Goal: Task Accomplishment & Management: Complete application form

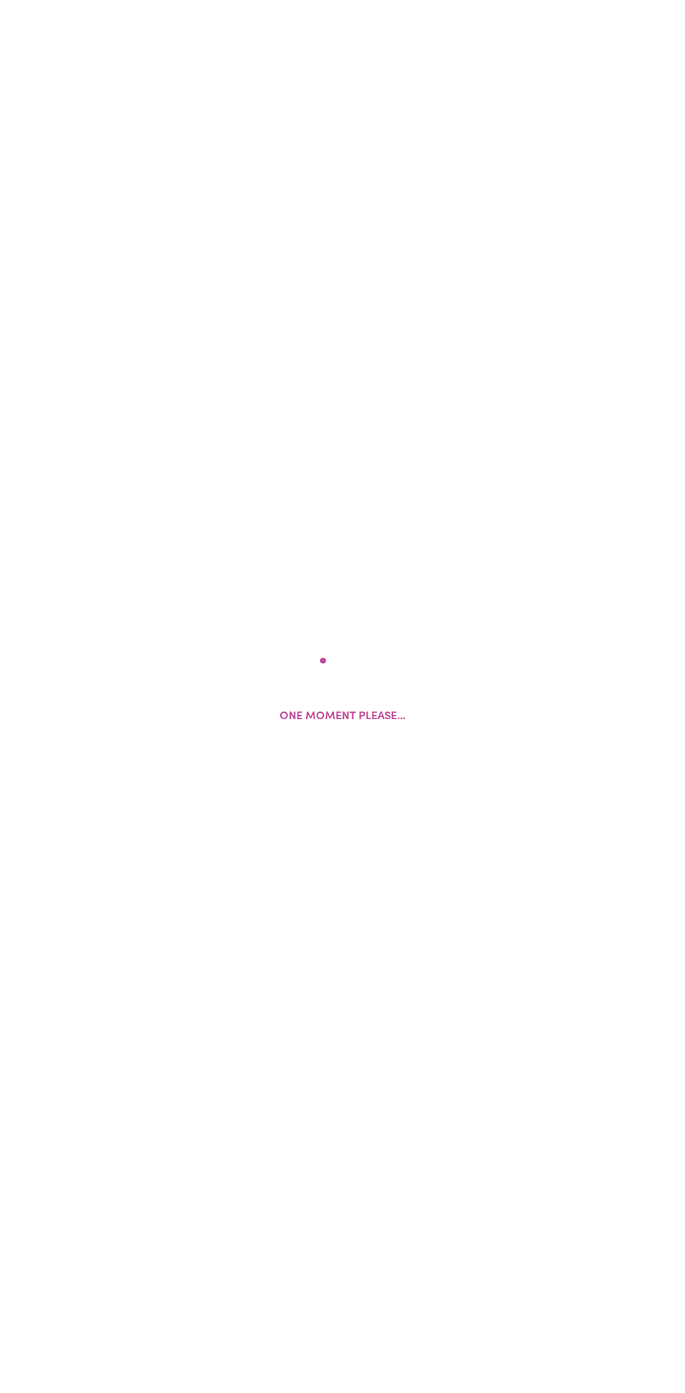
click at [213, 622] on div "One moment please..." at bounding box center [342, 696] width 685 height 1393
click at [310, 716] on p "One moment please..." at bounding box center [343, 716] width 126 height 17
click at [162, 569] on div "One moment please..." at bounding box center [342, 696] width 685 height 1393
click at [183, 604] on div "One moment please..." at bounding box center [342, 696] width 685 height 1393
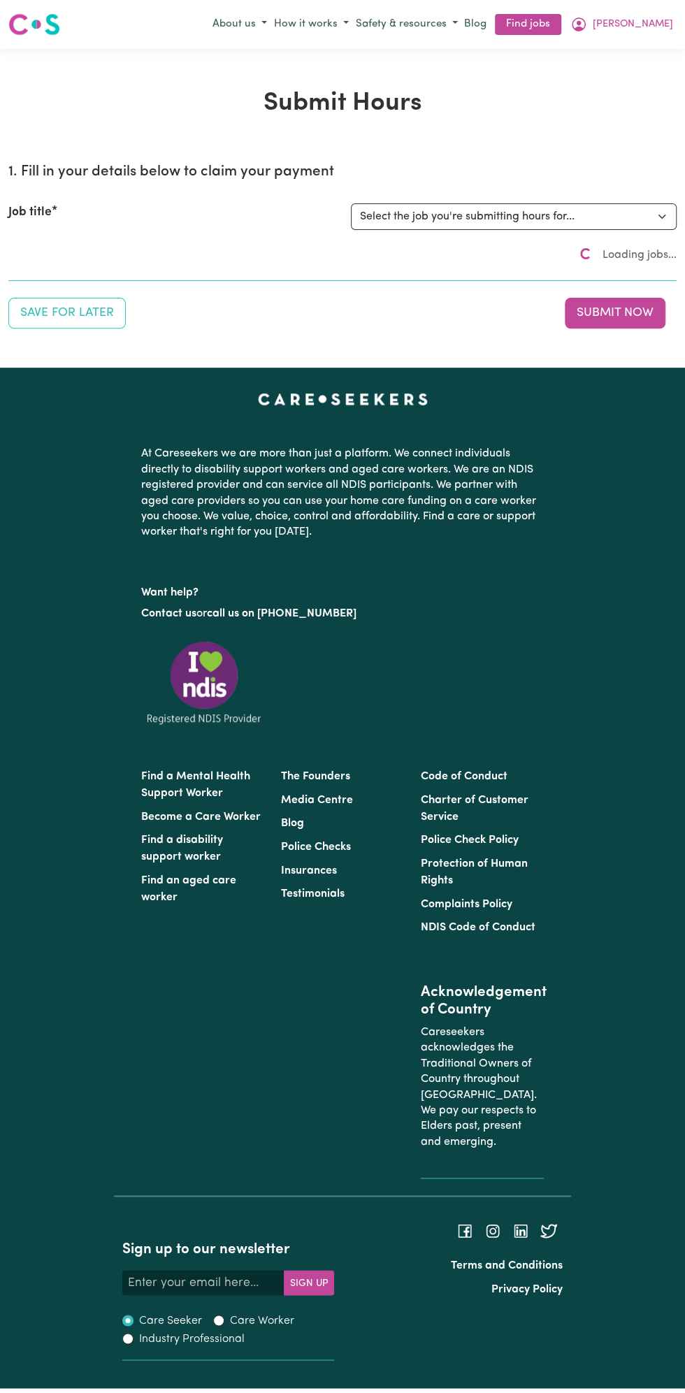
click at [359, 937] on div "The Founders Media Centre Blog Police Checks Insurances Testimonials" at bounding box center [343, 977] width 140 height 425
click at [448, 215] on select "Select the job you're submitting hours for..." at bounding box center [514, 216] width 326 height 27
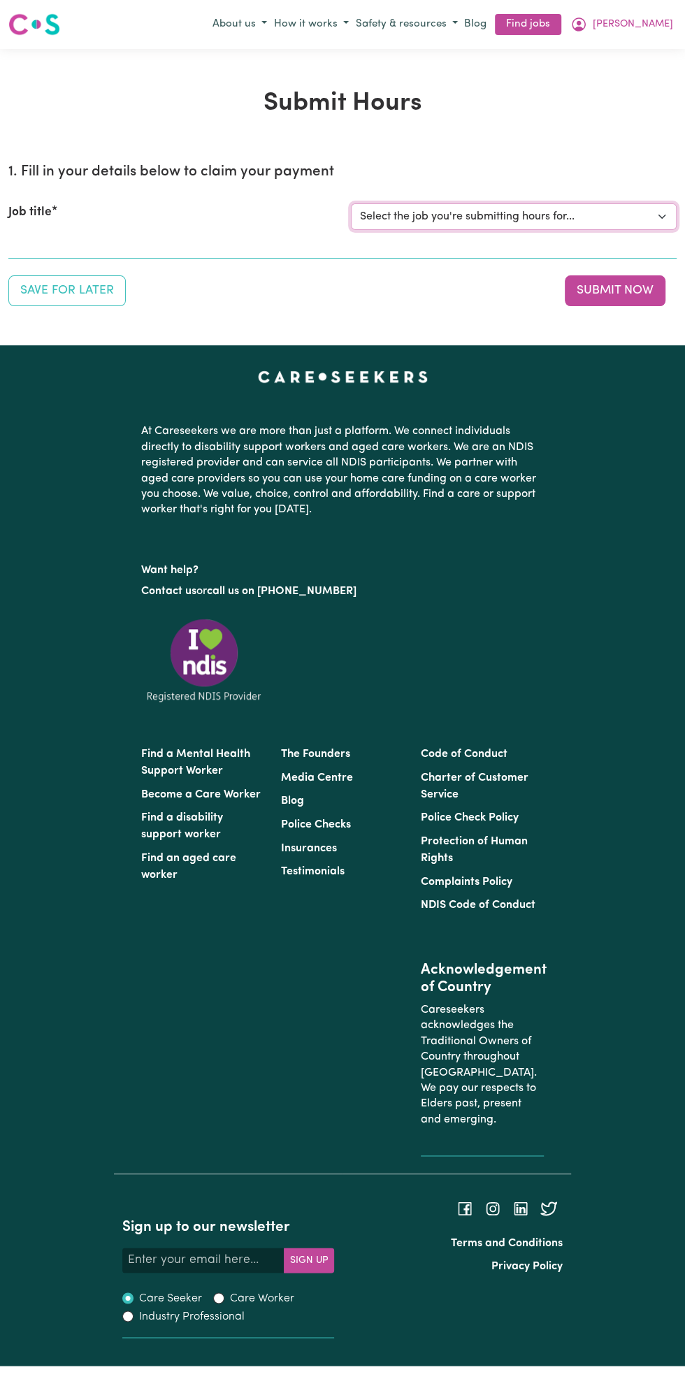
select select "13810"
click at [351, 203] on select "Select the job you're submitting hours for... [Vartouhie ([PERSON_NAME]) [PERSO…" at bounding box center [514, 216] width 326 height 27
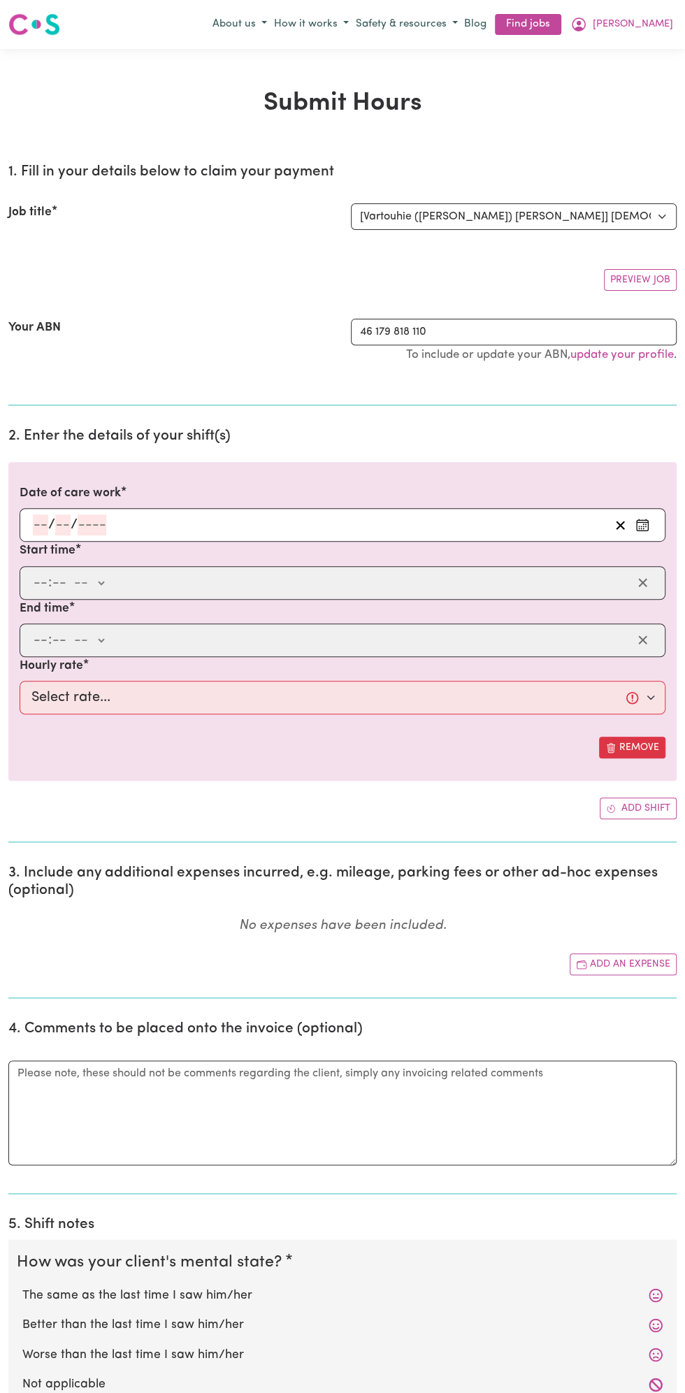
click at [64, 522] on input "number" at bounding box center [62, 524] width 15 height 21
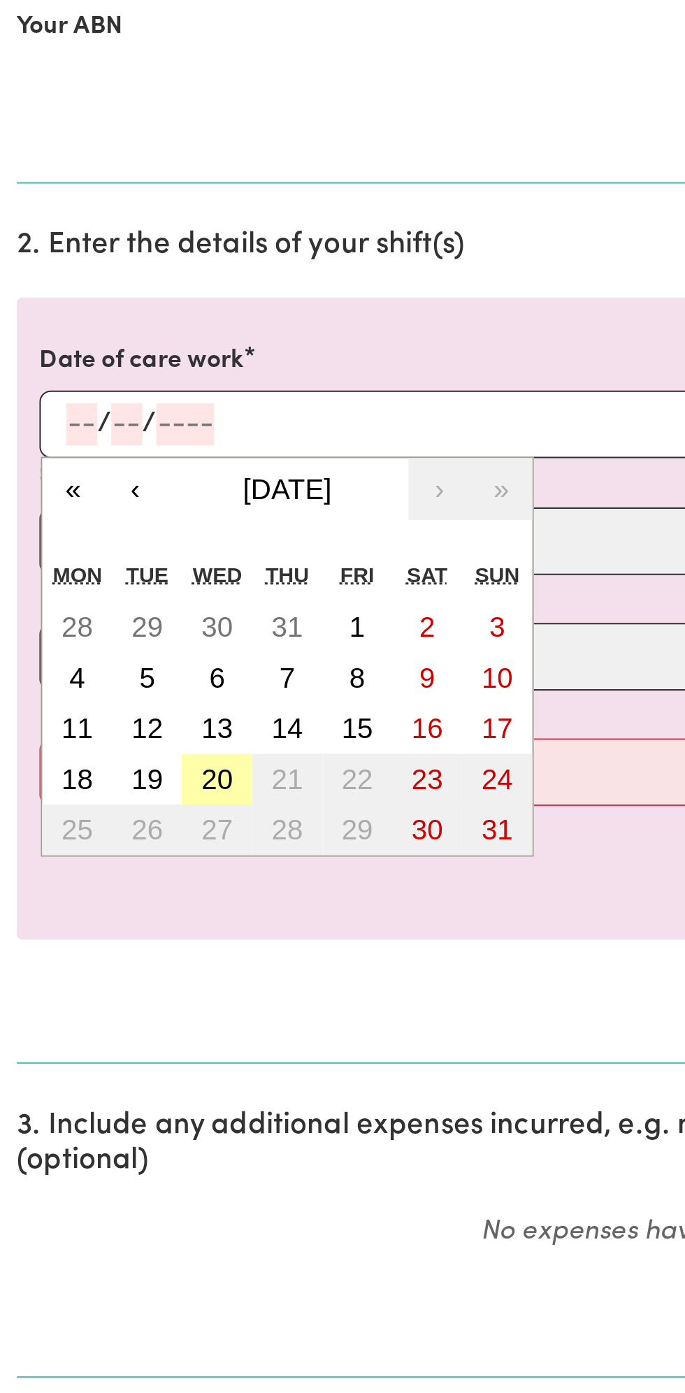
click at [120, 696] on button "20" at bounding box center [107, 701] width 35 height 25
type input "[DATE]"
type input "20"
type input "8"
type input "2025"
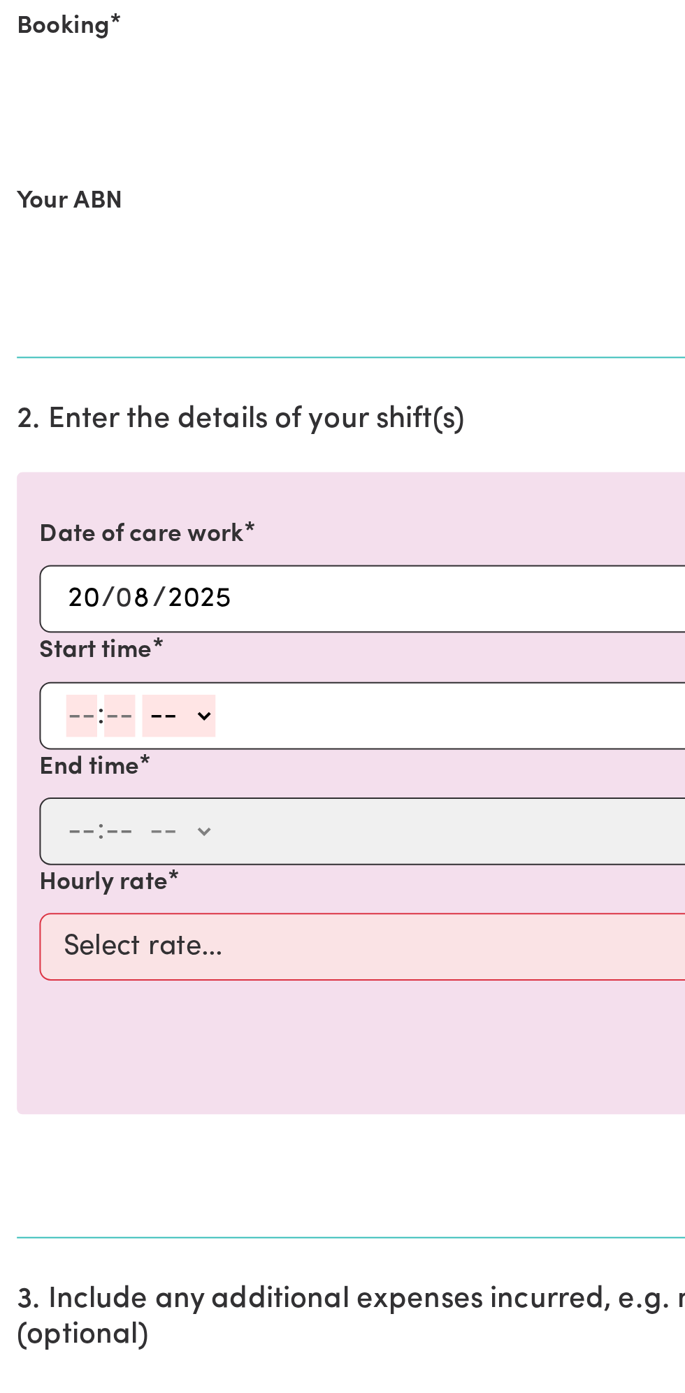
scroll to position [85, 0]
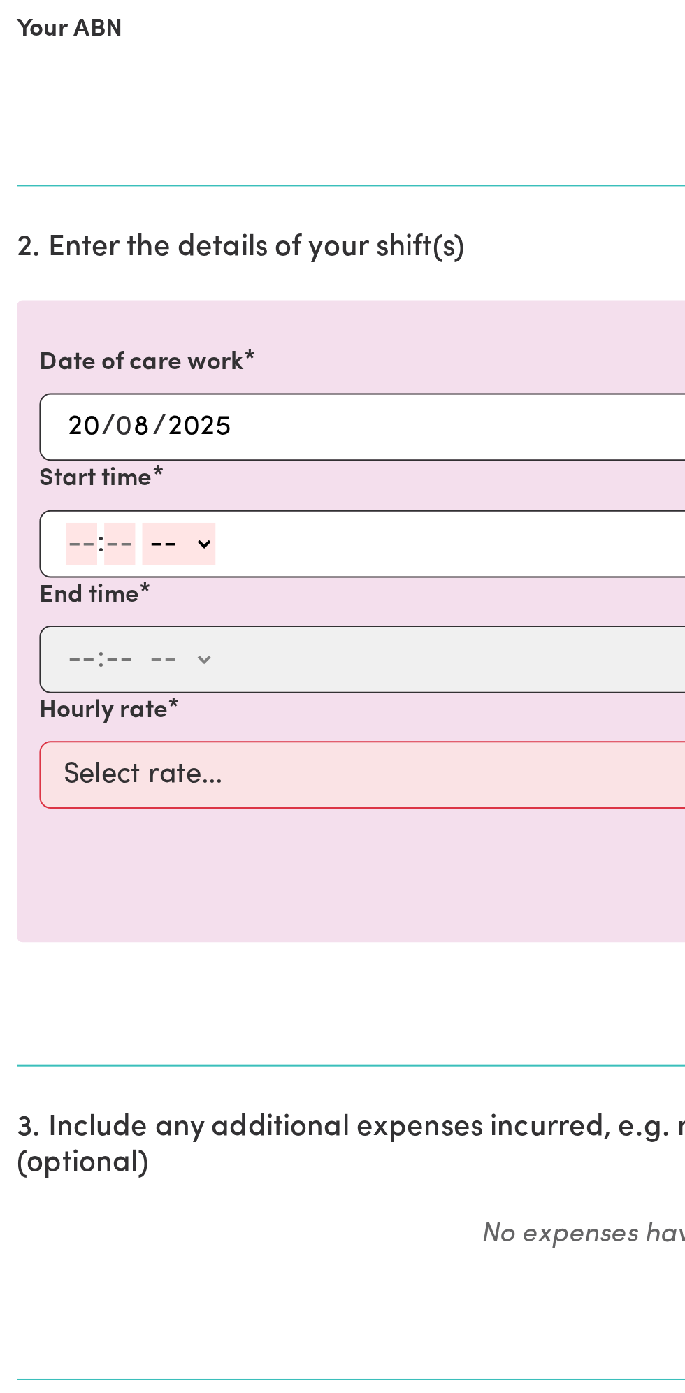
click at [38, 579] on input "number" at bounding box center [40, 584] width 15 height 21
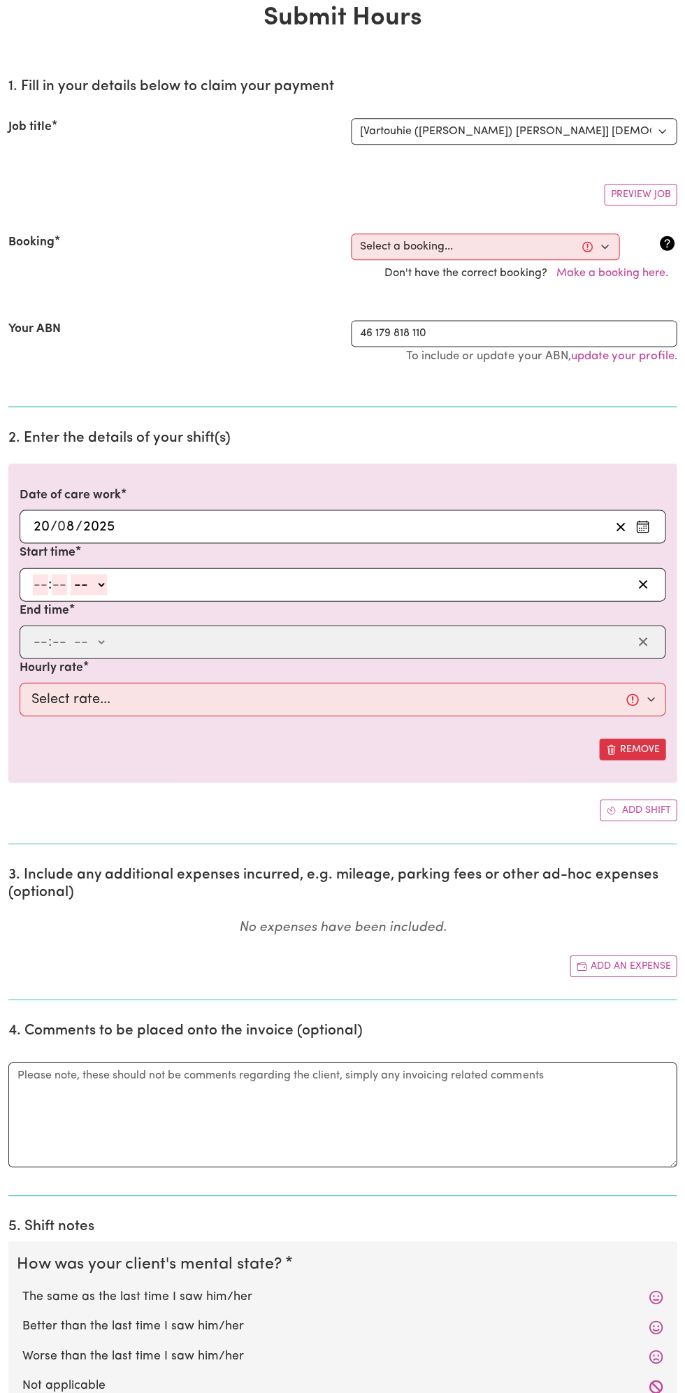
scroll to position [78, 0]
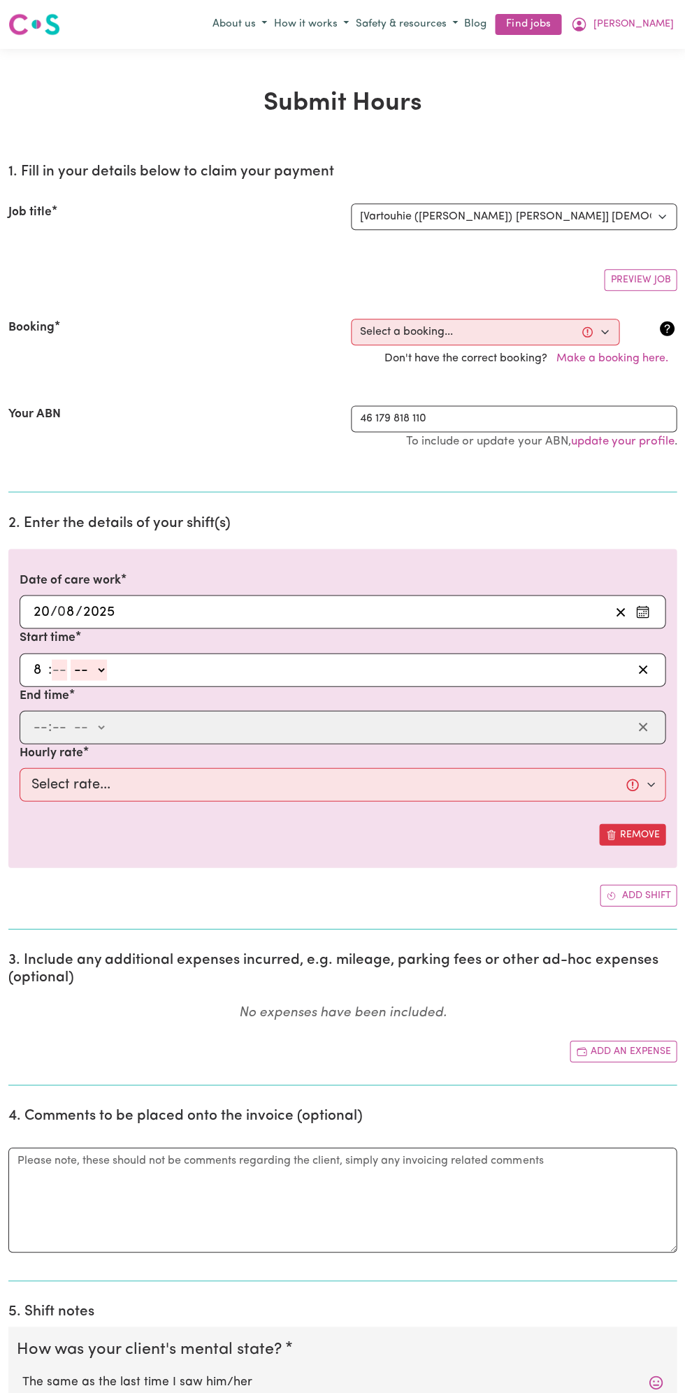
type input "8"
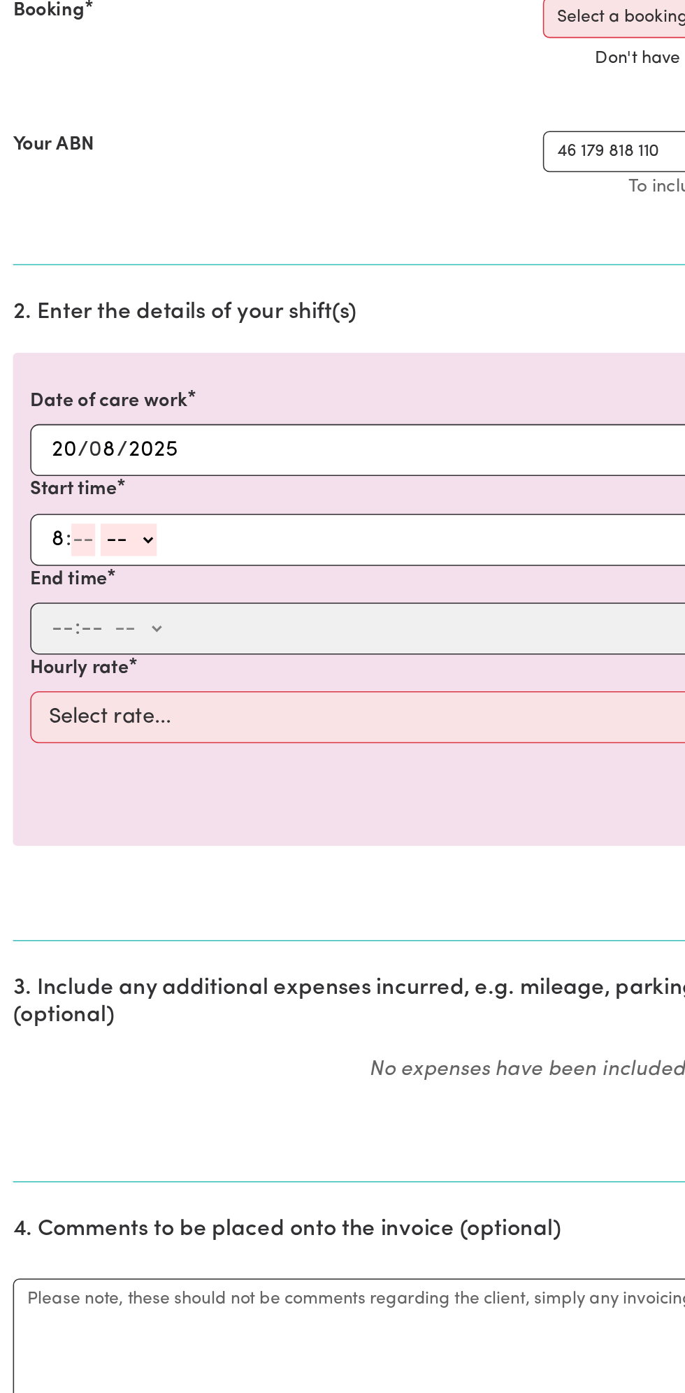
scroll to position [0, 0]
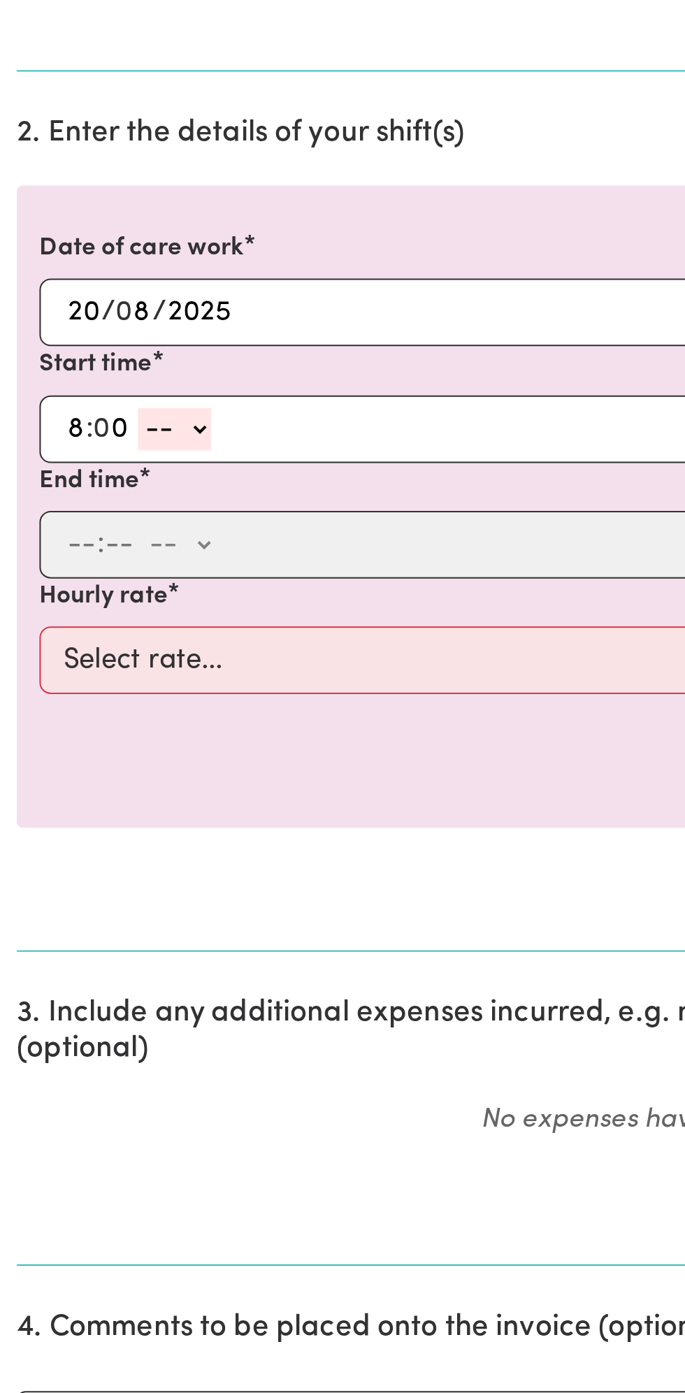
type input "0"
click at [102, 665] on select "-- am pm" at bounding box center [87, 669] width 36 height 21
select select "am"
click at [69, 659] on select "-- am pm" at bounding box center [87, 669] width 36 height 21
type input "08:00"
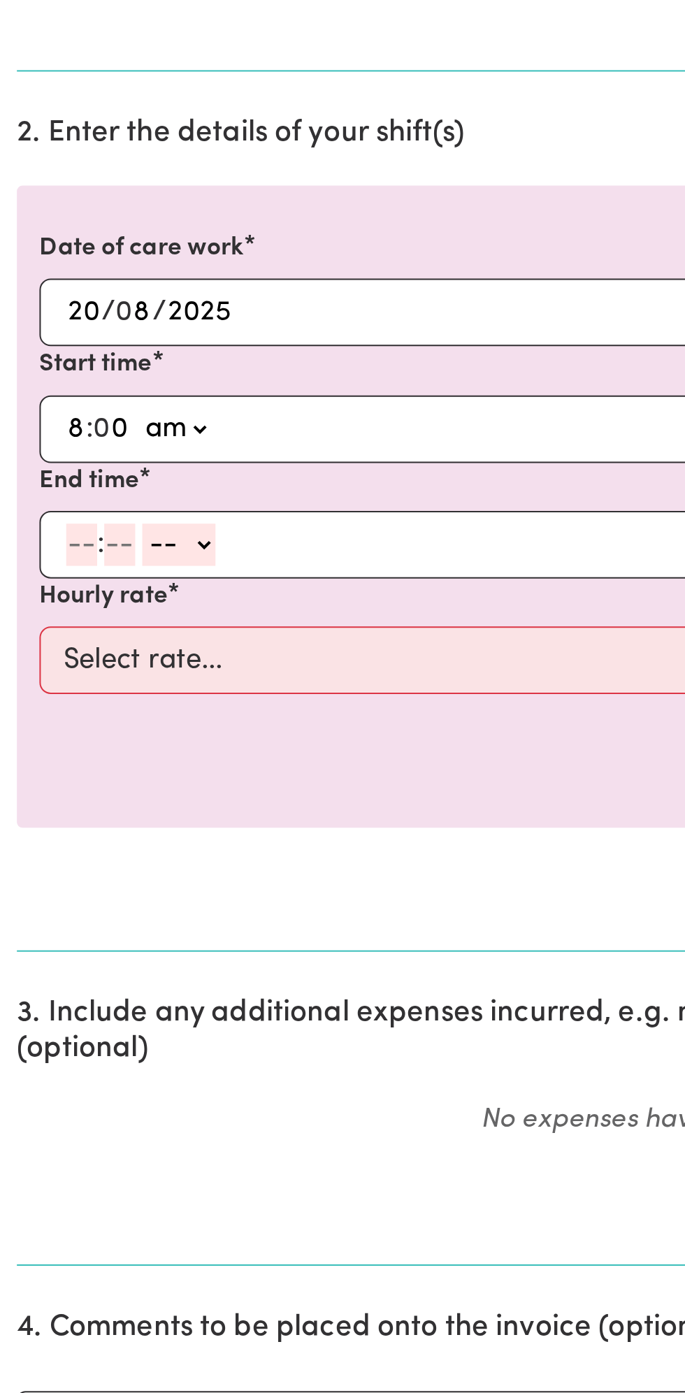
click at [35, 725] on input "number" at bounding box center [40, 726] width 15 height 21
type input "9"
type input "0"
click at [101, 720] on select "-- am pm" at bounding box center [87, 726] width 36 height 21
select select "am"
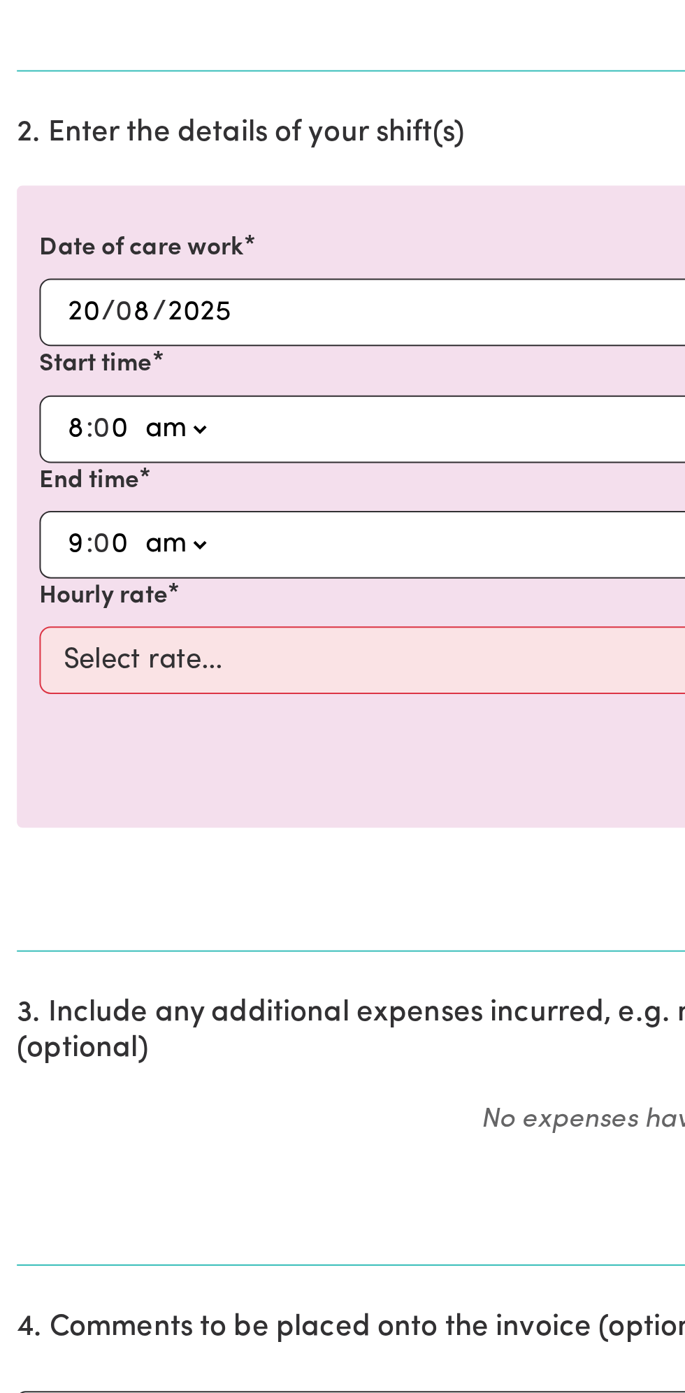
click at [69, 716] on select "-- am pm" at bounding box center [87, 726] width 36 height 21
type input "09:00"
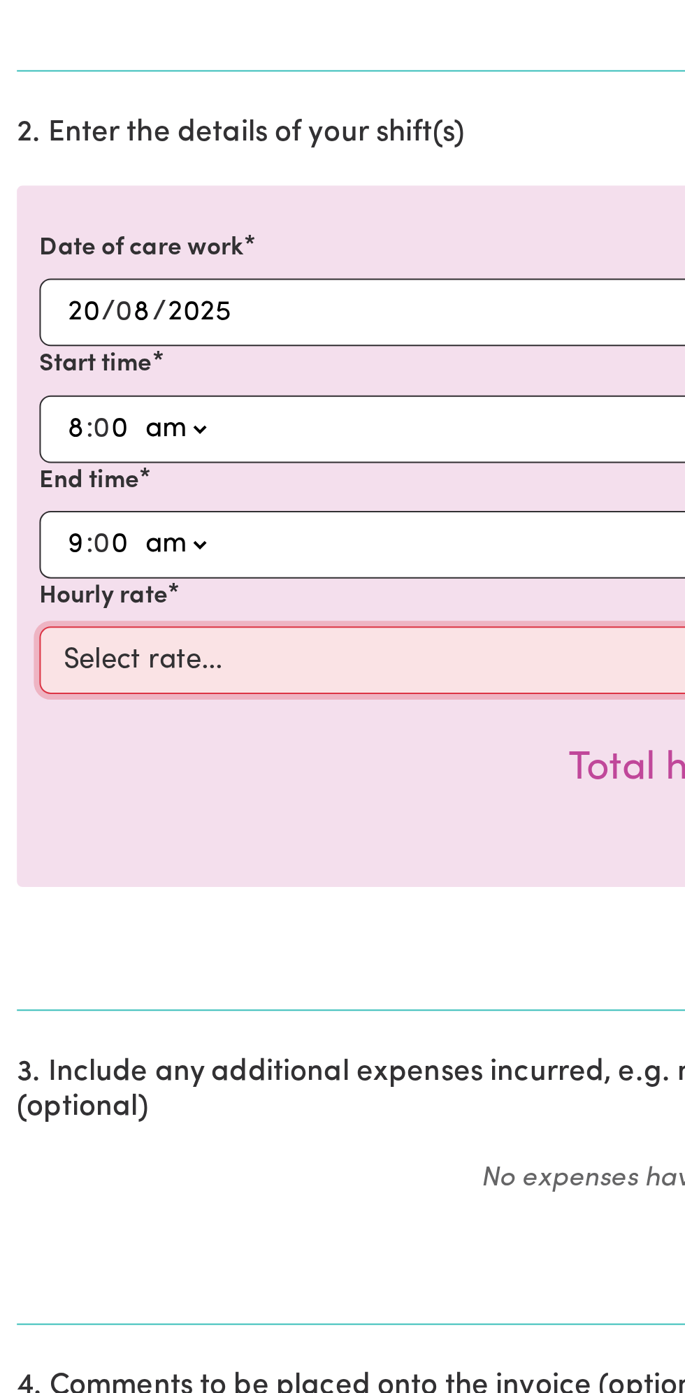
click at [122, 783] on select "Select rate... $49.00 (Weekday) $60.00 ([DATE])" at bounding box center [343, 785] width 646 height 34
select select "49-Weekday"
click at [20, 768] on select "Select rate... $49.00 (Weekday) $60.00 ([DATE])" at bounding box center [343, 785] width 646 height 34
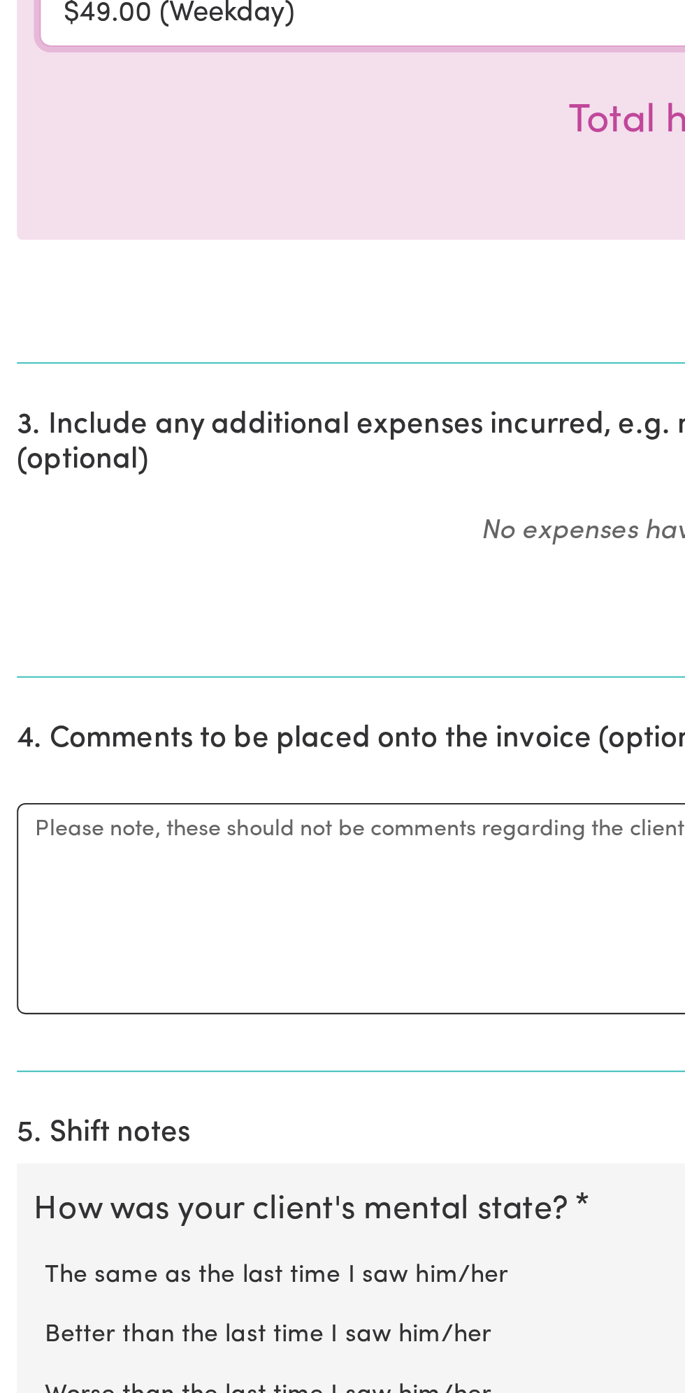
scroll to position [78, 0]
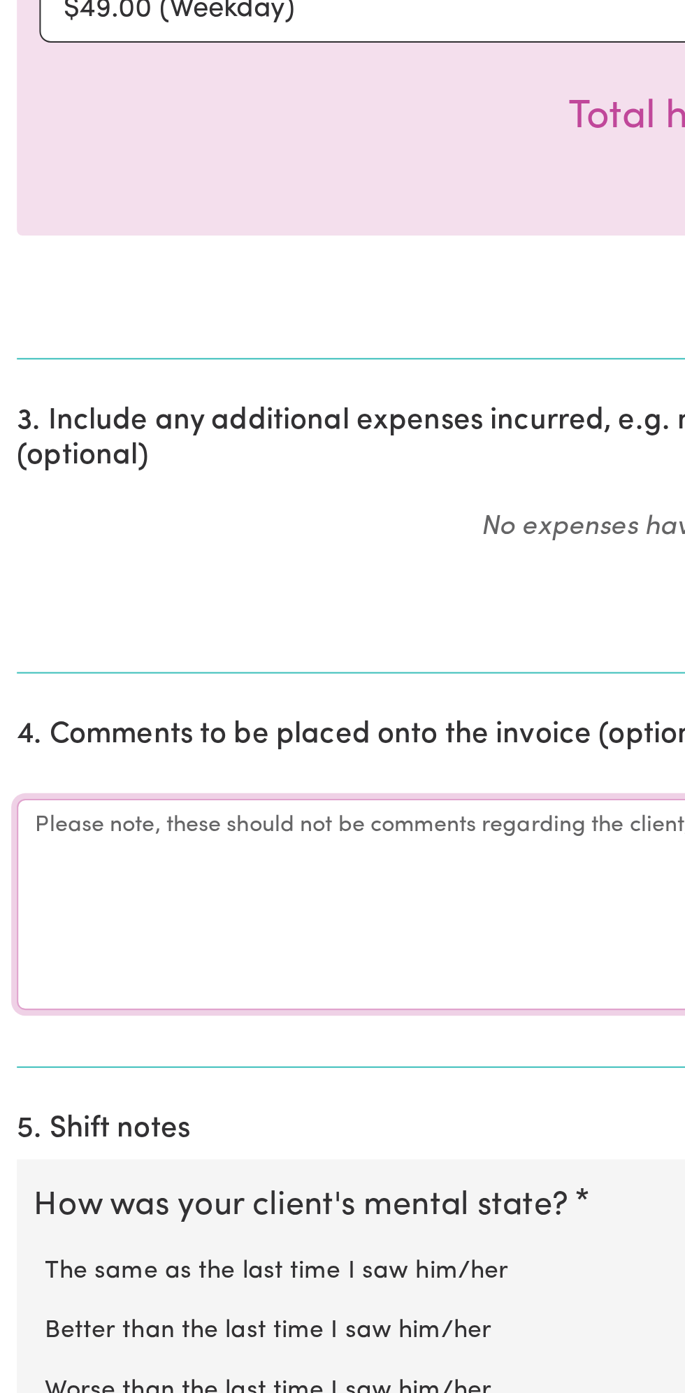
click at [69, 1137] on textarea "Comments" at bounding box center [342, 1150] width 668 height 105
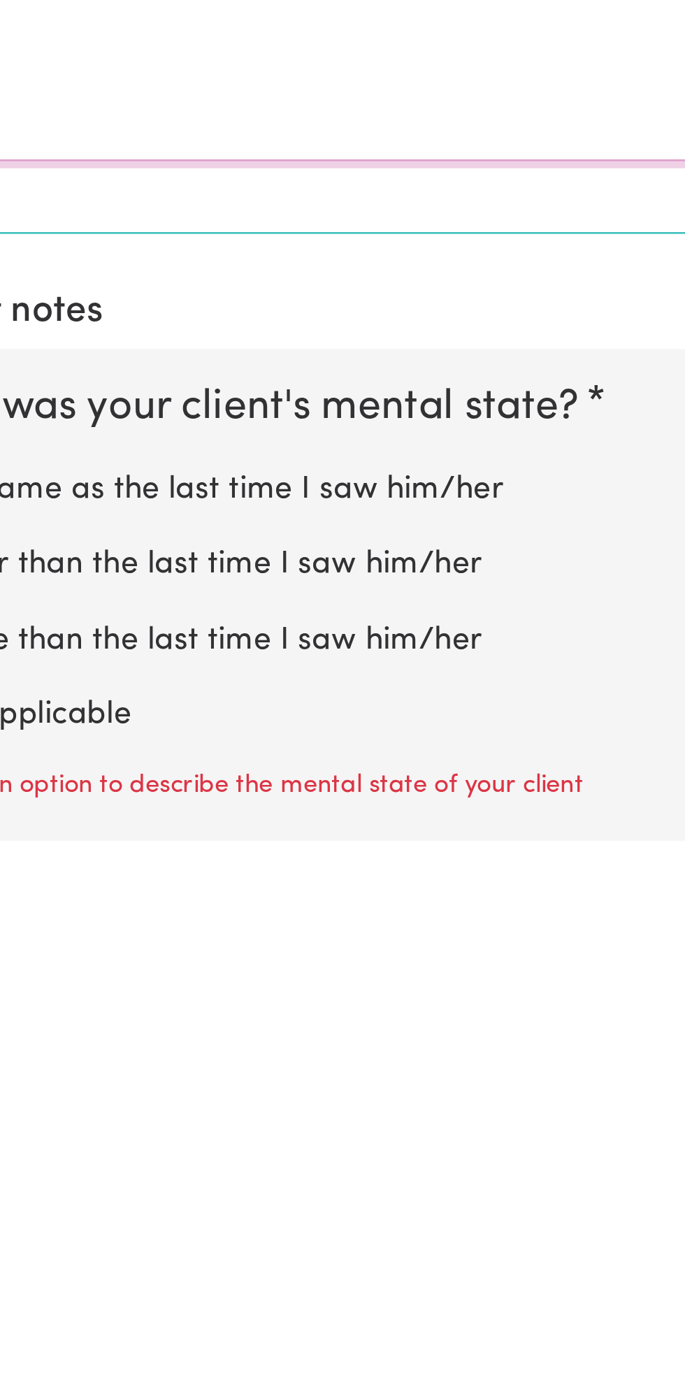
scroll to position [175, 0]
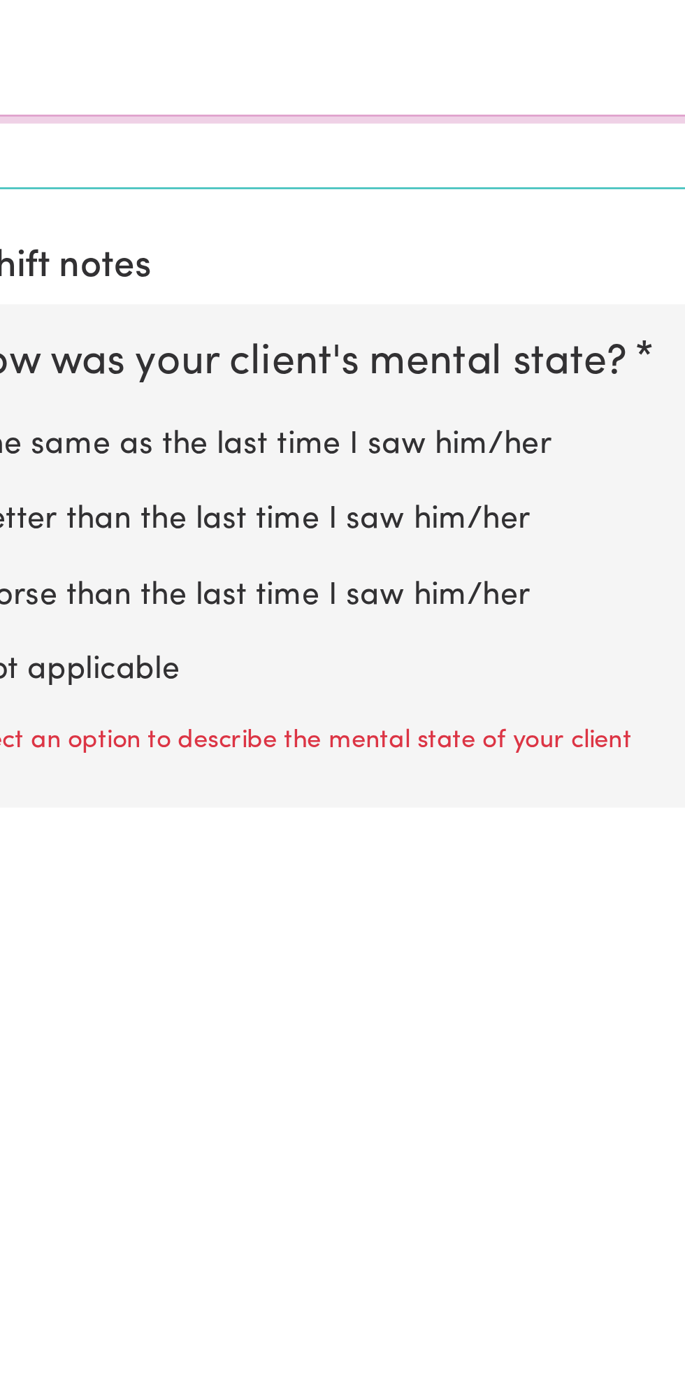
type textarea "All good"
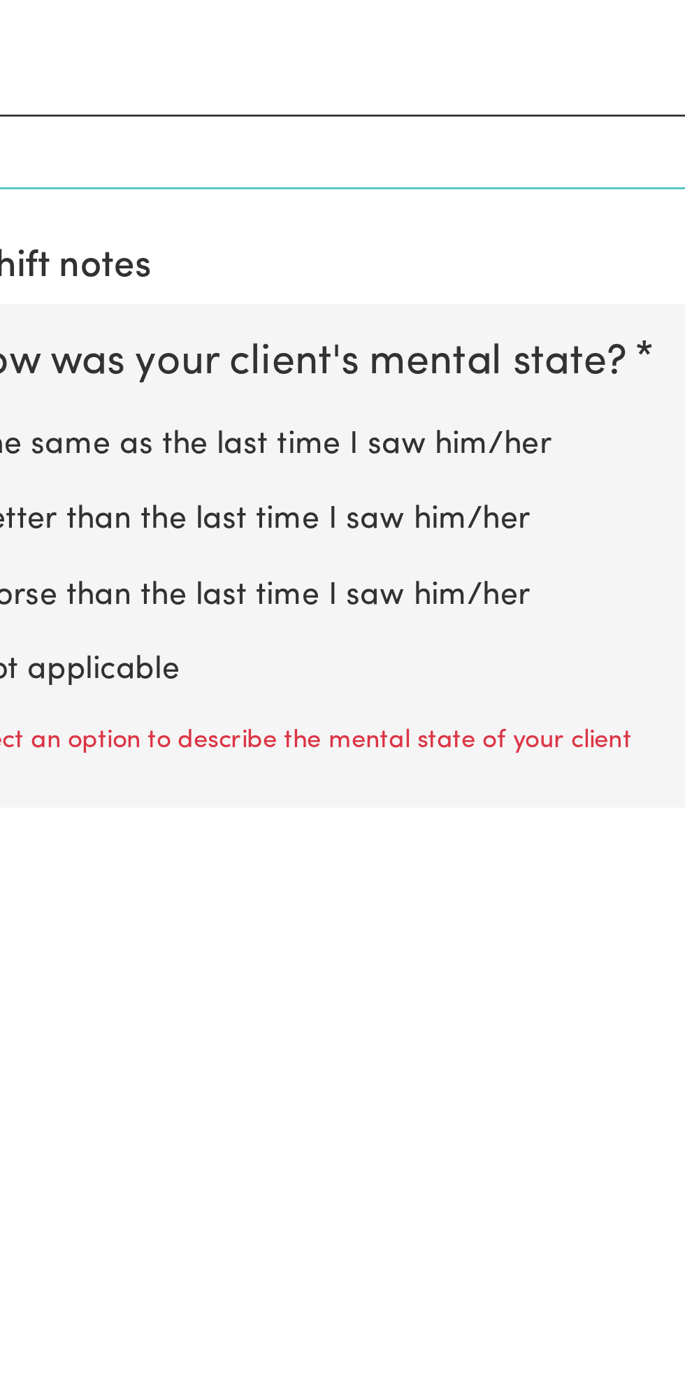
click at [94, 1316] on label "Not applicable" at bounding box center [342, 1325] width 640 height 18
click at [22, 1316] on input "Not applicable" at bounding box center [22, 1316] width 1 height 1
radio input "true"
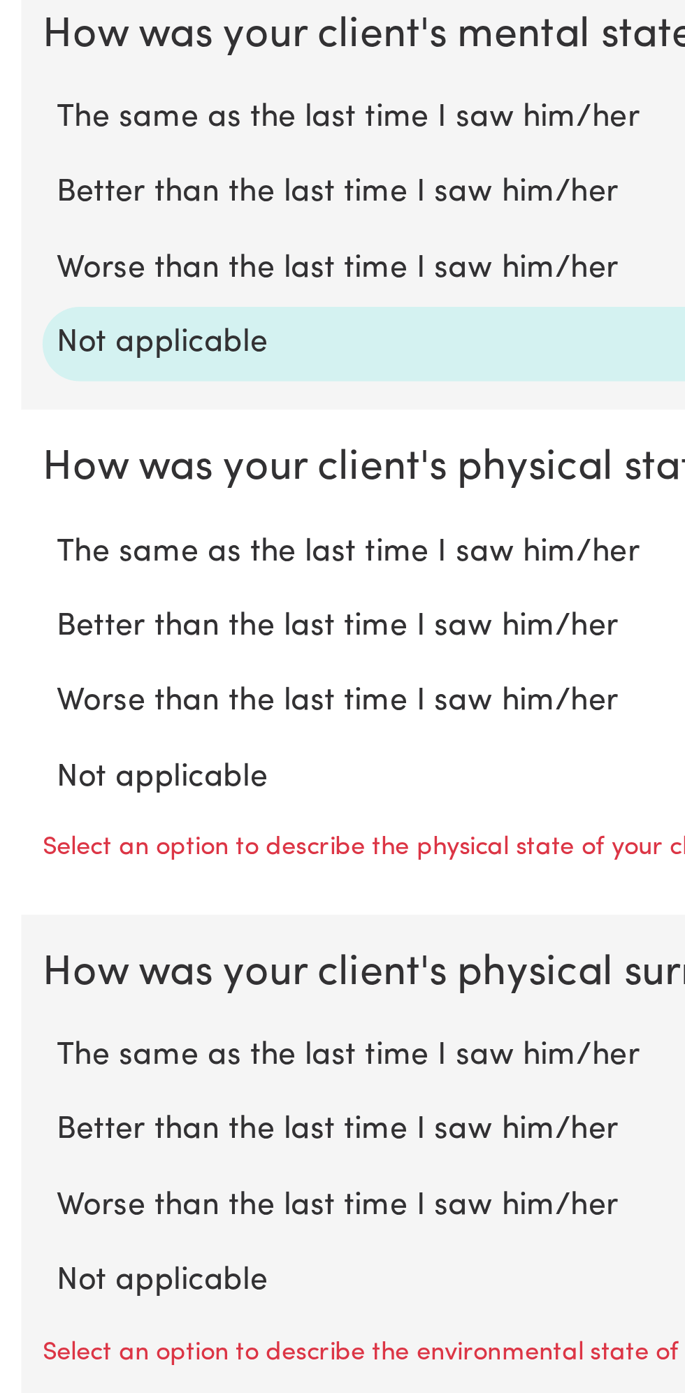
click at [87, 1142] on label "Not applicable" at bounding box center [342, 1151] width 640 height 18
click at [22, 1141] on input "Not applicable" at bounding box center [22, 1141] width 1 height 1
radio input "true"
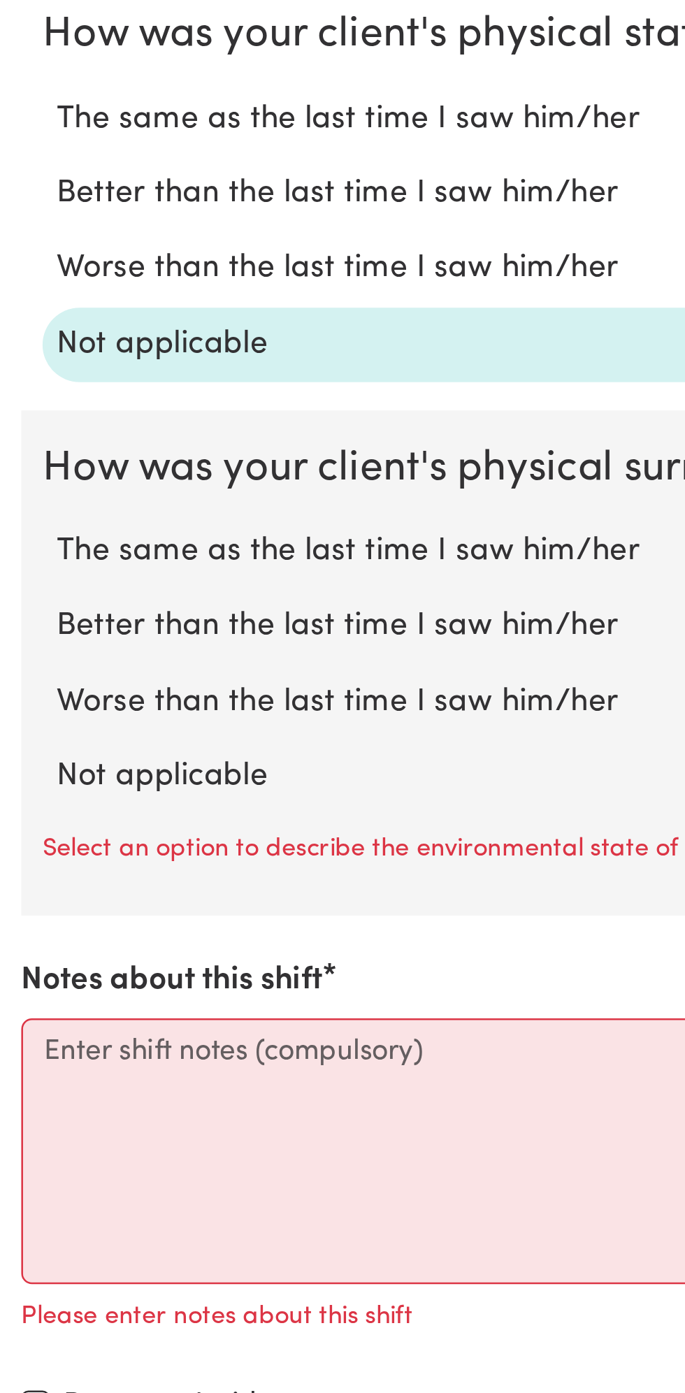
scroll to position [692, 0]
click at [94, 1142] on label "Not applicable" at bounding box center [342, 1150] width 640 height 18
click at [22, 1141] on input "Not applicable" at bounding box center [22, 1140] width 1 height 1
radio input "true"
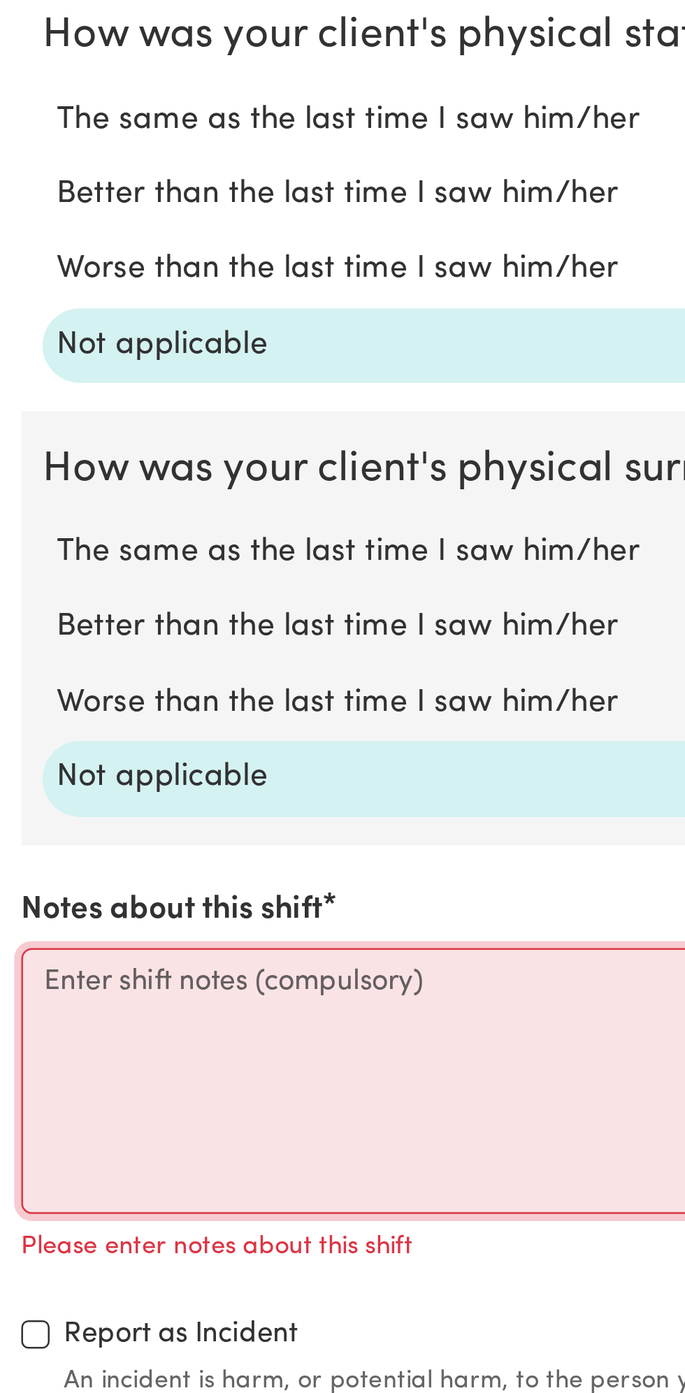
click at [67, 1259] on textarea "Notes about this shift" at bounding box center [342, 1269] width 668 height 105
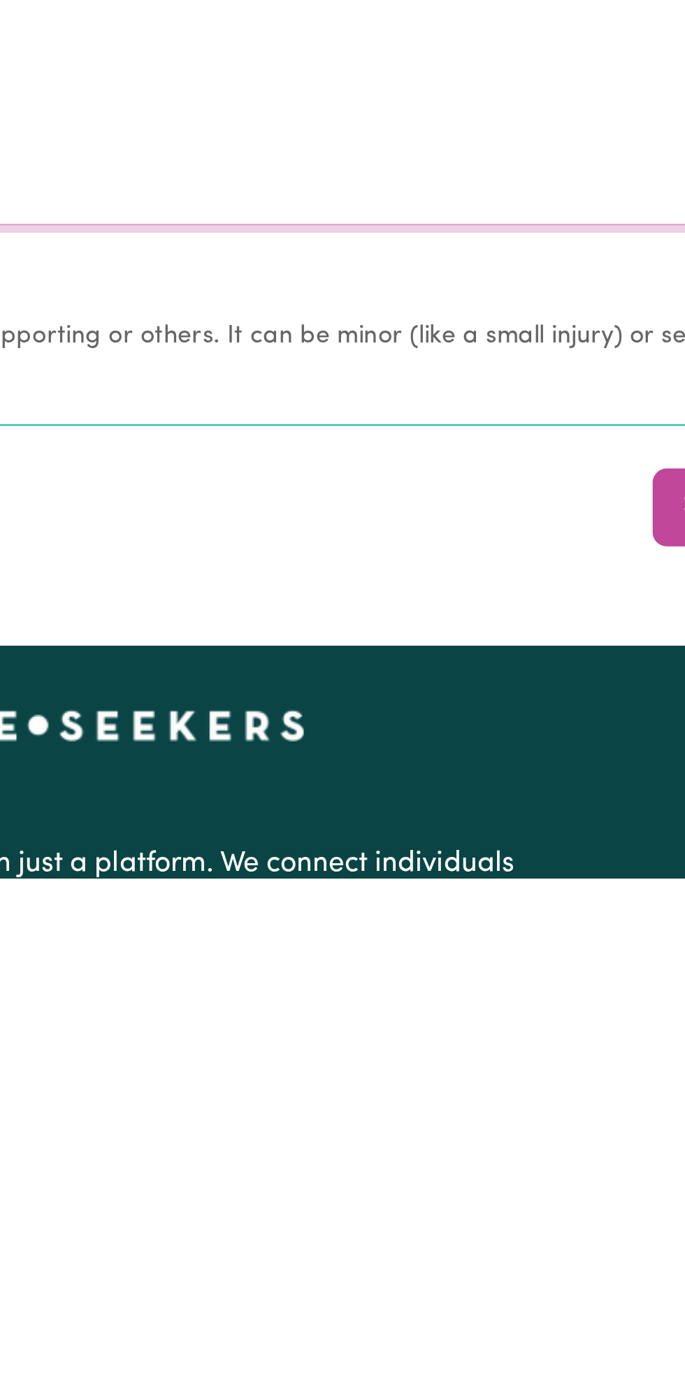
scroll to position [878, 0]
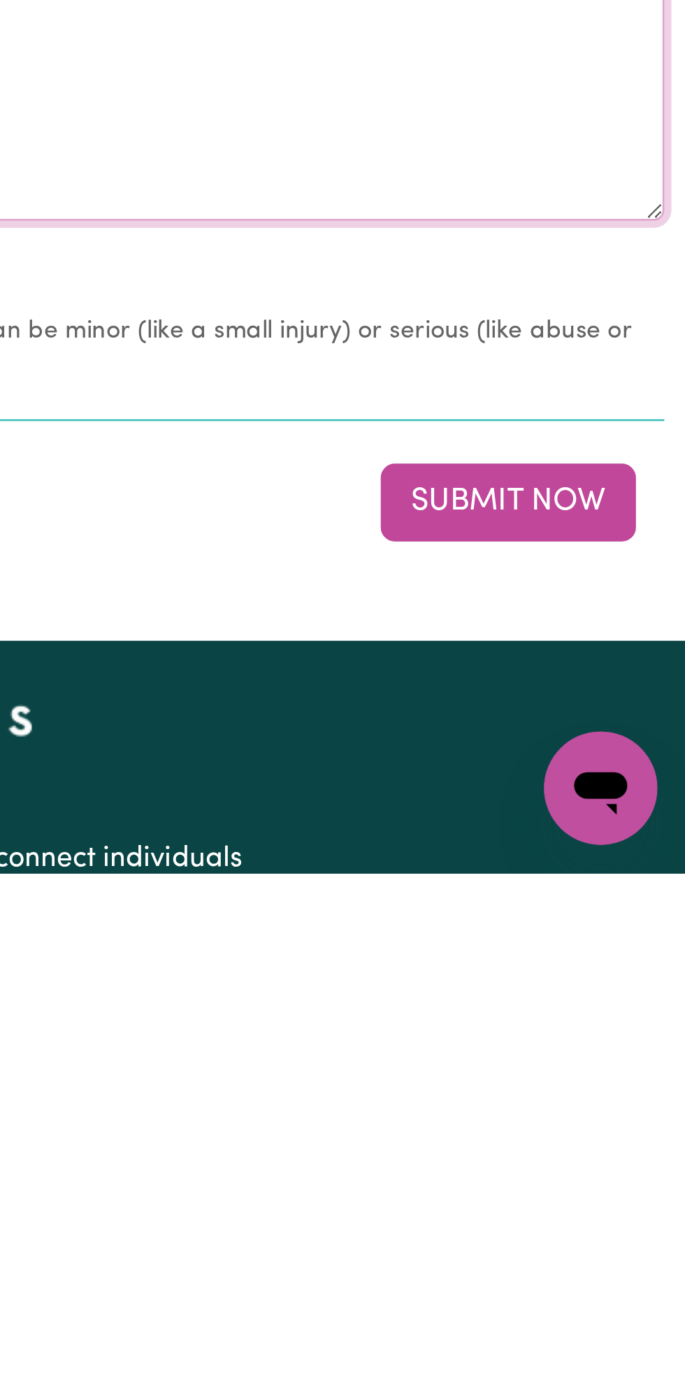
type textarea "All good nothing change"
click at [614, 1243] on button "Submit Now" at bounding box center [615, 1247] width 101 height 31
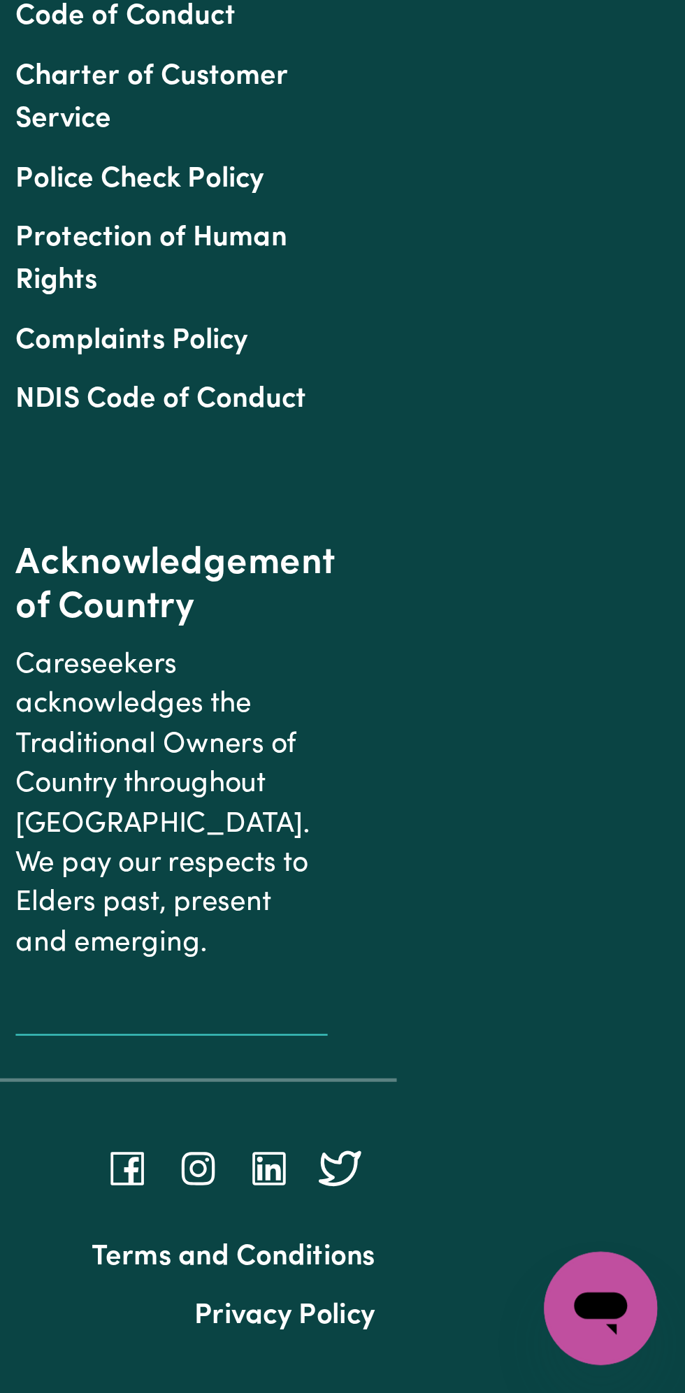
scroll to position [0, 0]
